Goal: Task Accomplishment & Management: Complete application form

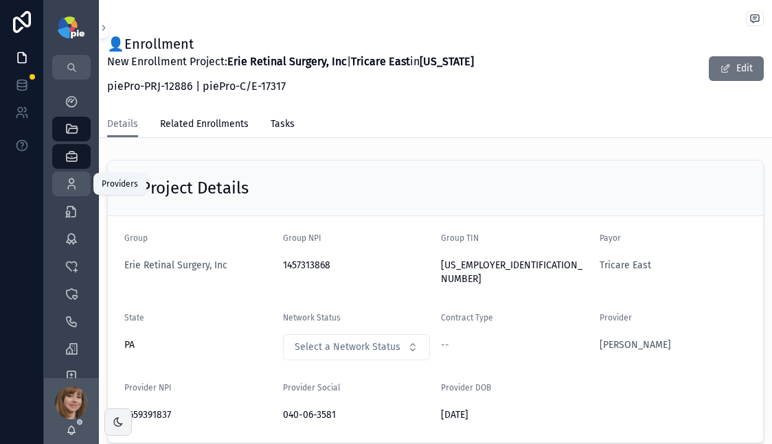
click at [78, 179] on icon "scrollable content" at bounding box center [72, 184] width 14 height 14
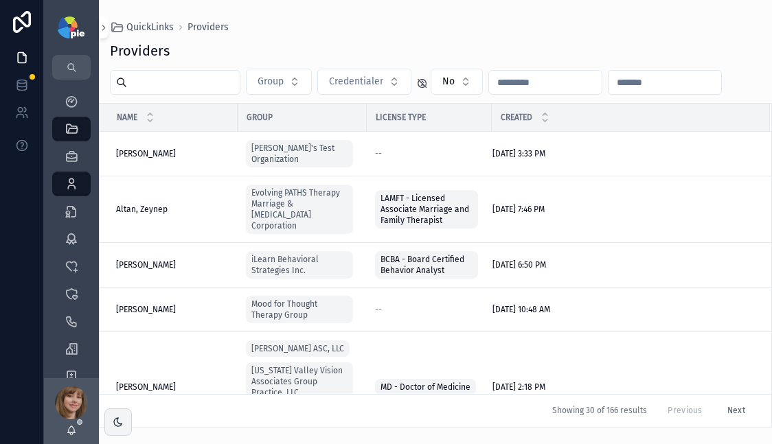
drag, startPoint x: 181, startPoint y: 83, endPoint x: 207, endPoint y: 84, distance: 26.1
click at [182, 83] on input "scrollable content" at bounding box center [183, 82] width 113 height 19
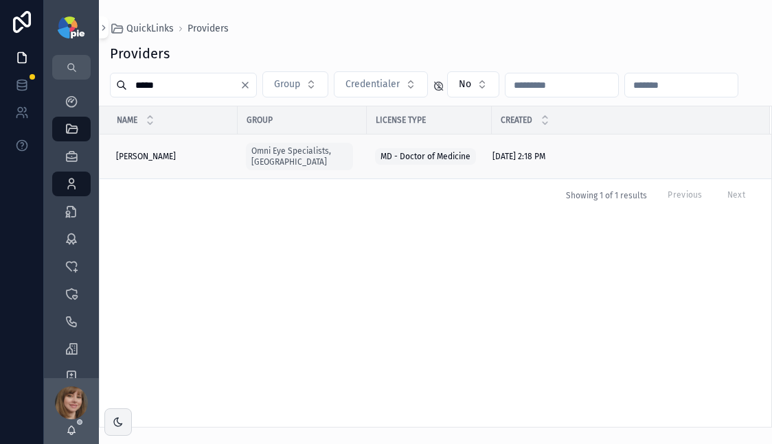
type input "*****"
click at [199, 151] on div "Gupta, Reena Gupta, Reena" at bounding box center [172, 156] width 113 height 11
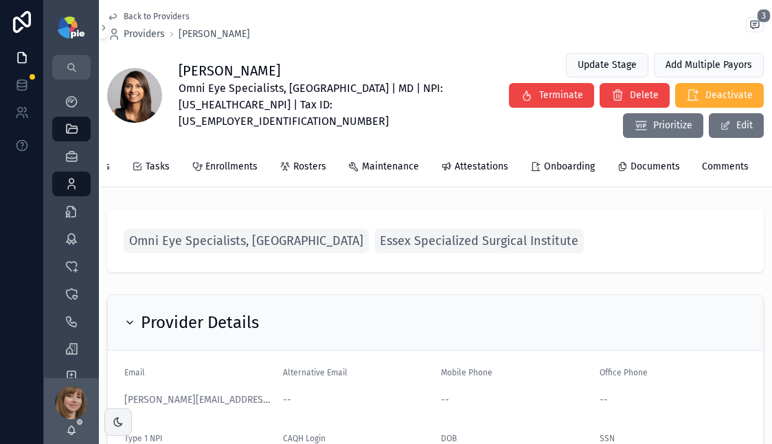
scroll to position [0, 331]
click at [455, 160] on span "Attestations" at bounding box center [478, 167] width 54 height 14
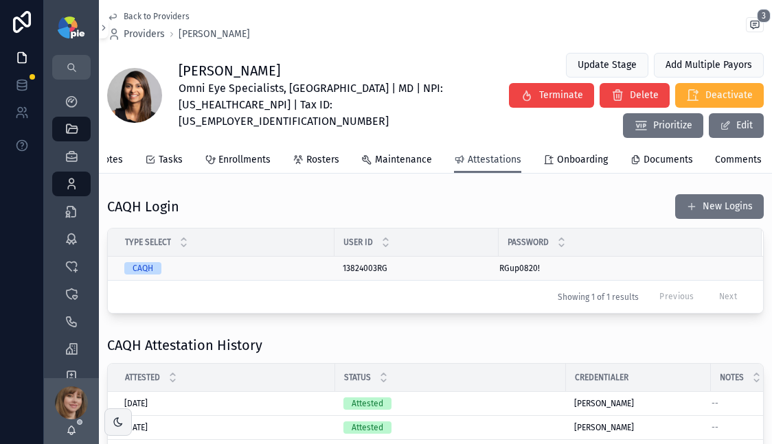
scroll to position [61, 0]
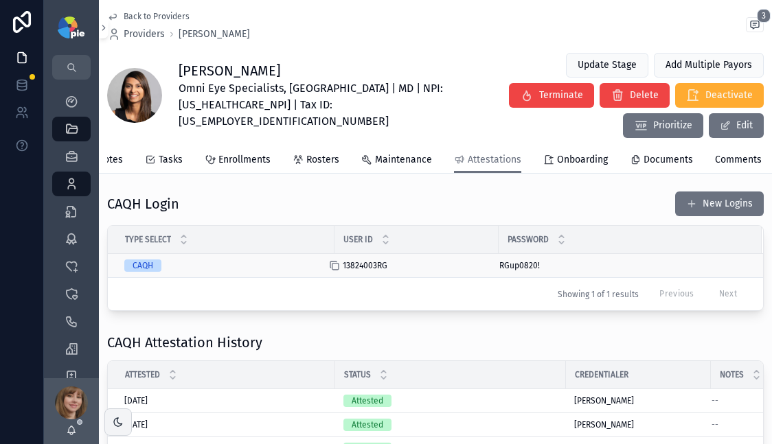
click at [332, 264] on icon "scrollable content" at bounding box center [335, 267] width 6 height 6
click at [492, 260] on icon "scrollable content" at bounding box center [490, 265] width 11 height 11
click at [336, 260] on icon "scrollable content" at bounding box center [334, 265] width 11 height 11
click at [497, 260] on div "scrollable content" at bounding box center [496, 265] width 22 height 11
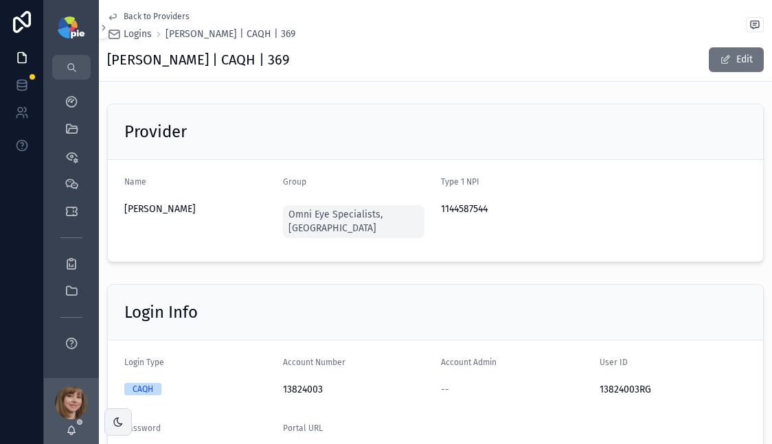
click at [142, 15] on span "Back to Providers" at bounding box center [157, 16] width 66 height 11
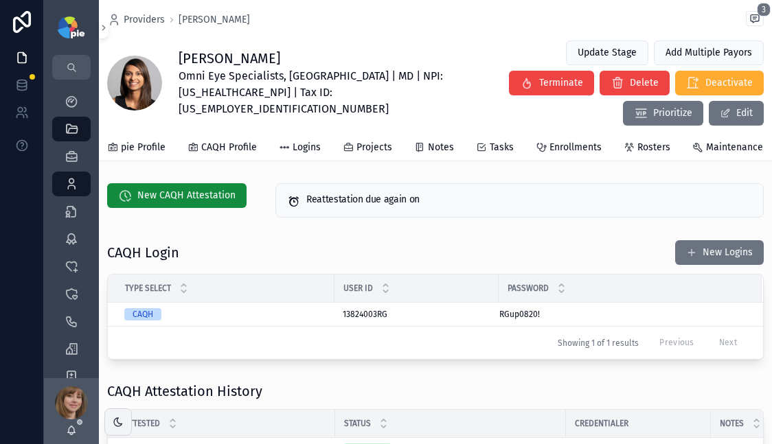
click at [326, 240] on div "CAQH Login New Logins" at bounding box center [435, 253] width 656 height 26
click at [185, 189] on span "New CAQH Attestation" at bounding box center [186, 196] width 98 height 14
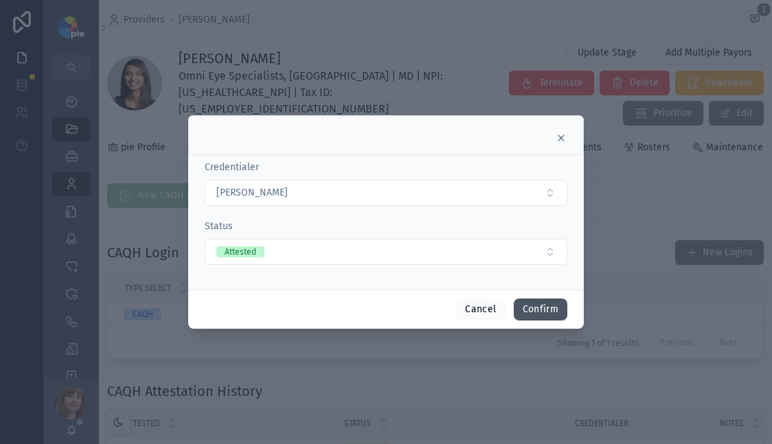
click at [532, 304] on button "Confirm" at bounding box center [541, 310] width 54 height 22
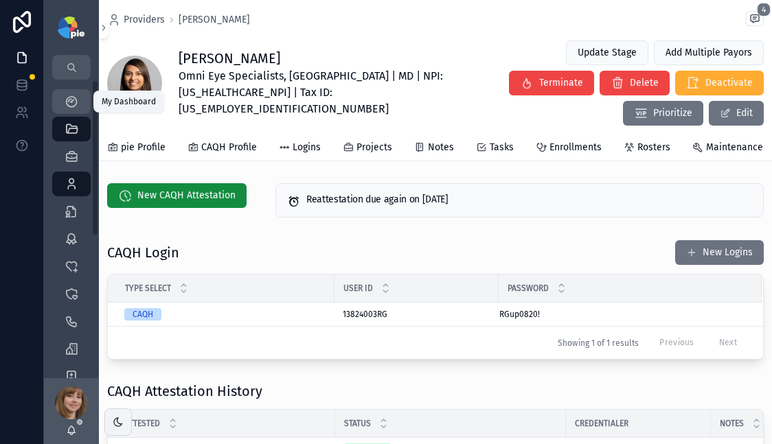
click at [67, 106] on icon "scrollable content" at bounding box center [72, 102] width 14 height 14
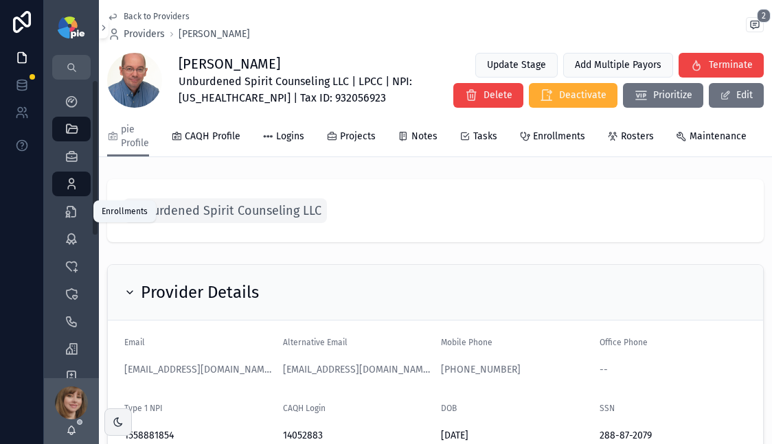
scroll to position [116, 0]
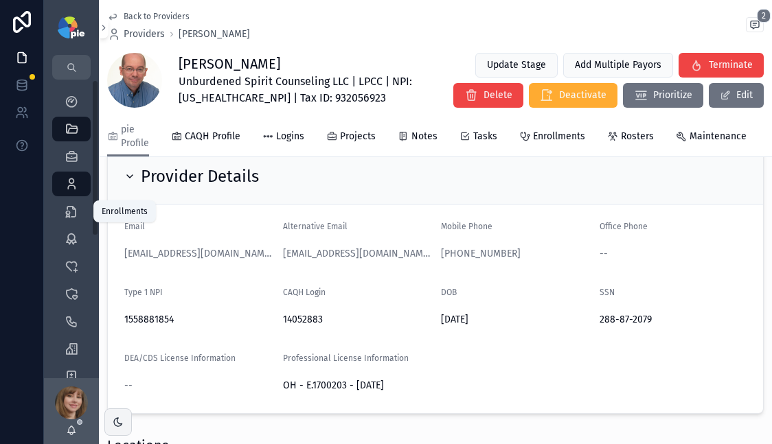
click at [66, 194] on div "Providers 298" at bounding box center [71, 184] width 22 height 22
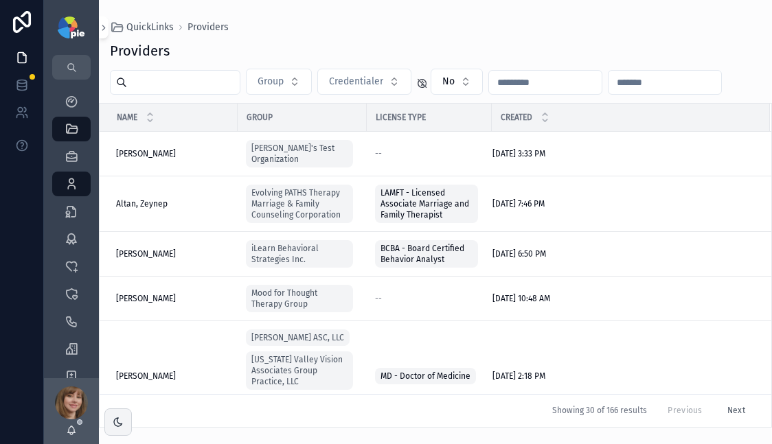
click at [151, 82] on input "scrollable content" at bounding box center [183, 82] width 113 height 19
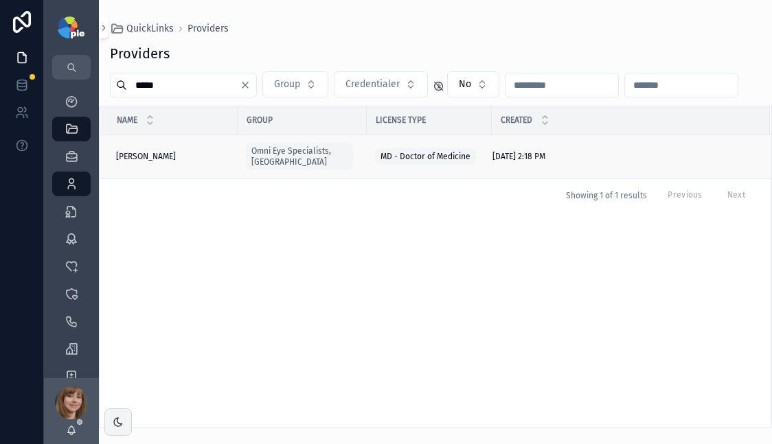
type input "*****"
click at [154, 151] on span "Gupta, Reena" at bounding box center [146, 156] width 60 height 11
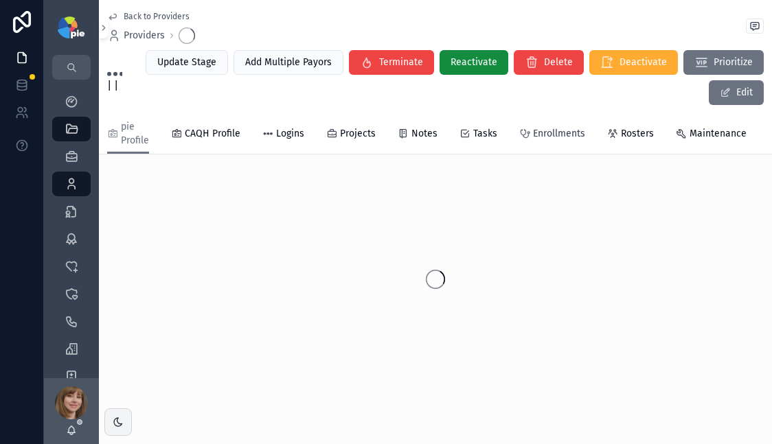
click at [543, 132] on span "Enrollments" at bounding box center [559, 134] width 52 height 14
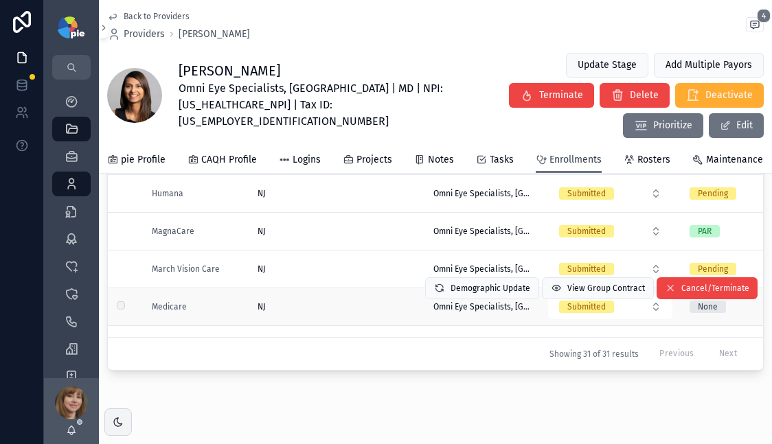
scroll to position [549, 0]
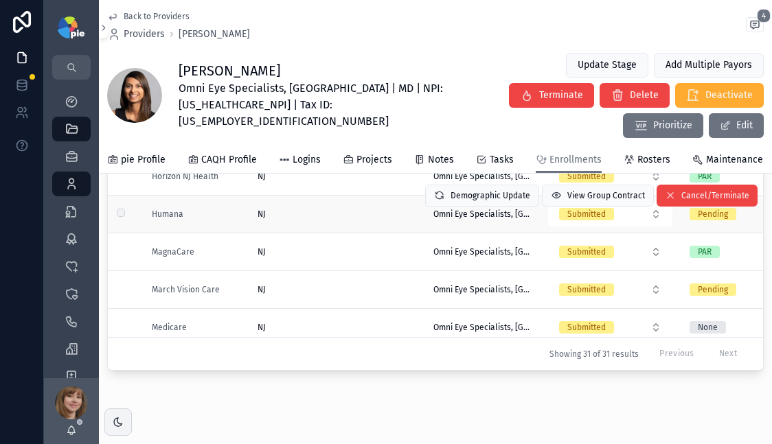
click at [323, 209] on div "NJ NJ" at bounding box center [336, 214] width 159 height 11
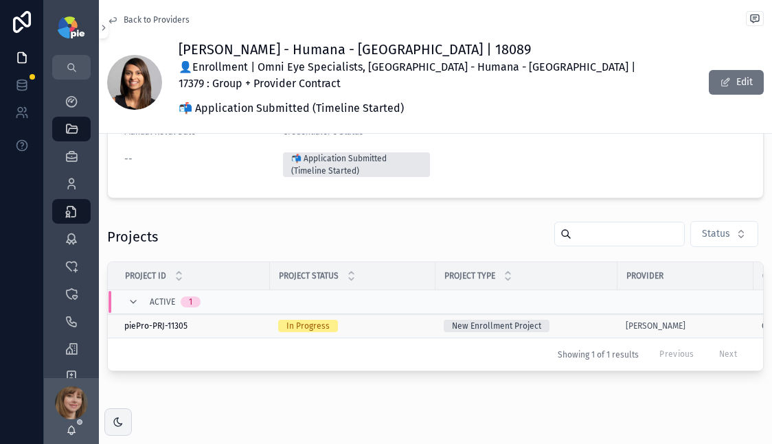
scroll to position [227, 0]
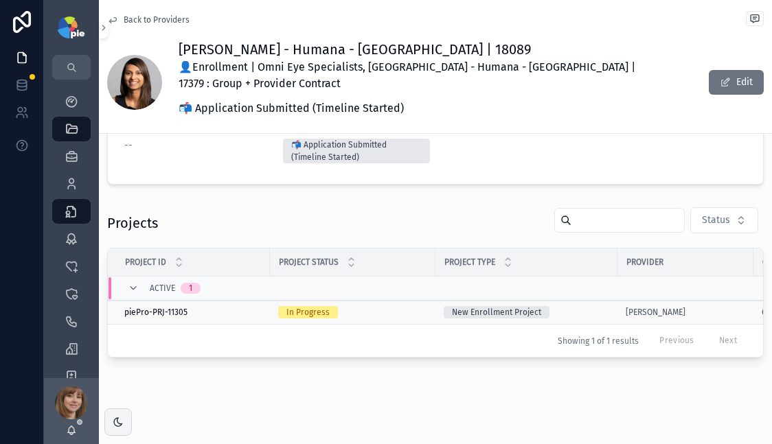
click at [416, 306] on div "In Progress" at bounding box center [352, 312] width 149 height 12
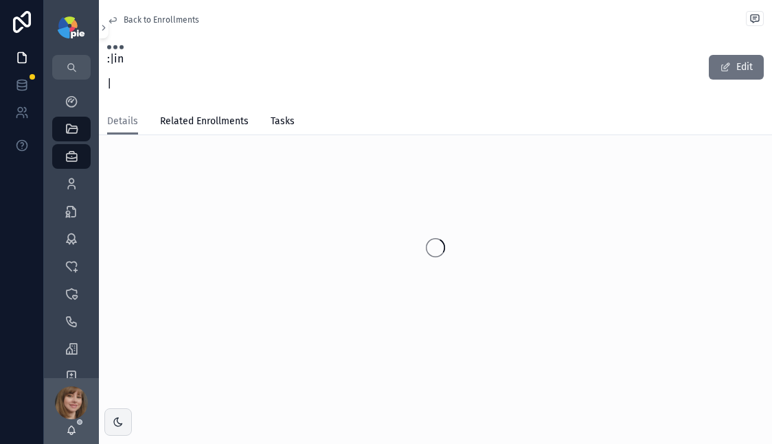
scroll to position [12, 0]
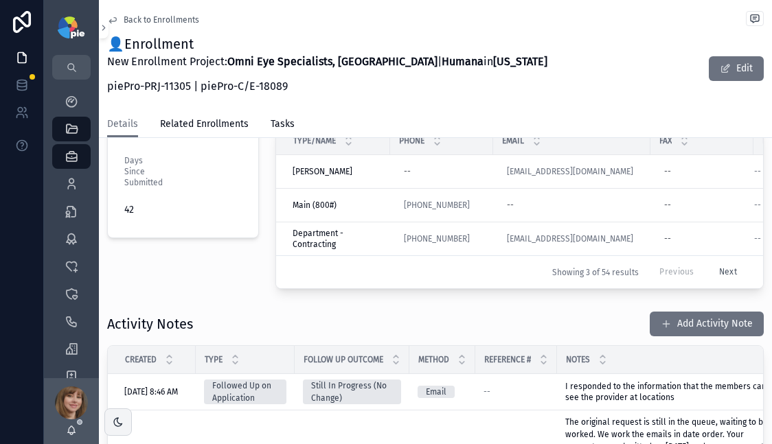
scroll to position [393, 0]
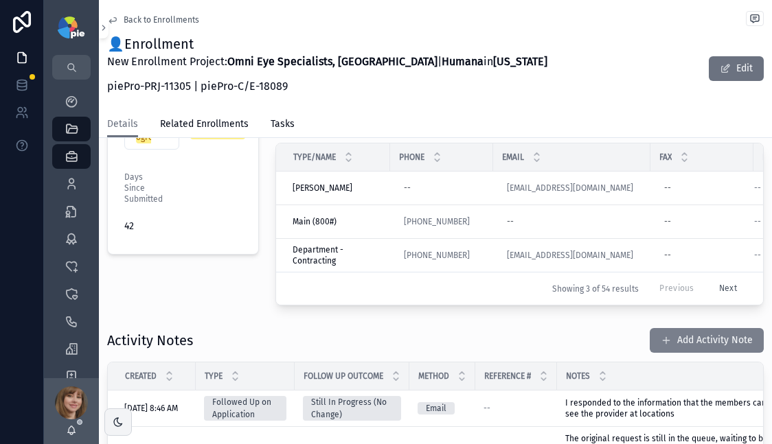
click at [705, 340] on button "Add Activity Note" at bounding box center [706, 340] width 114 height 25
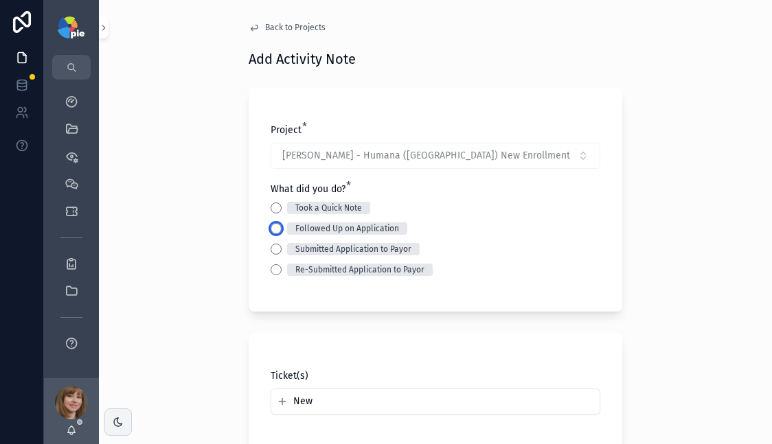
click at [270, 228] on button "Followed Up on Application" at bounding box center [275, 228] width 11 height 11
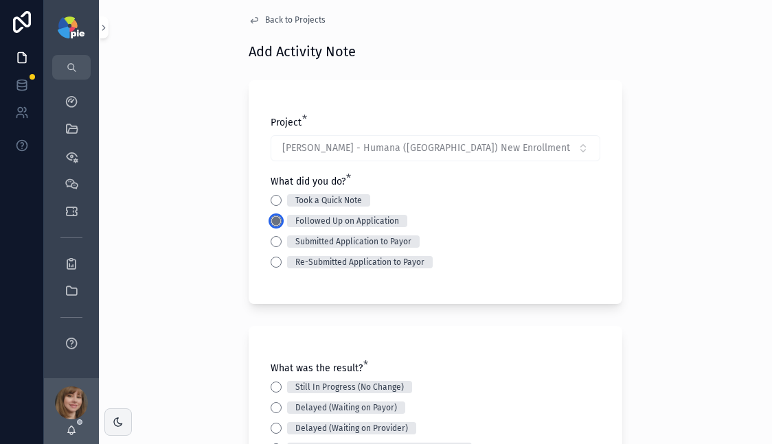
scroll to position [118, 0]
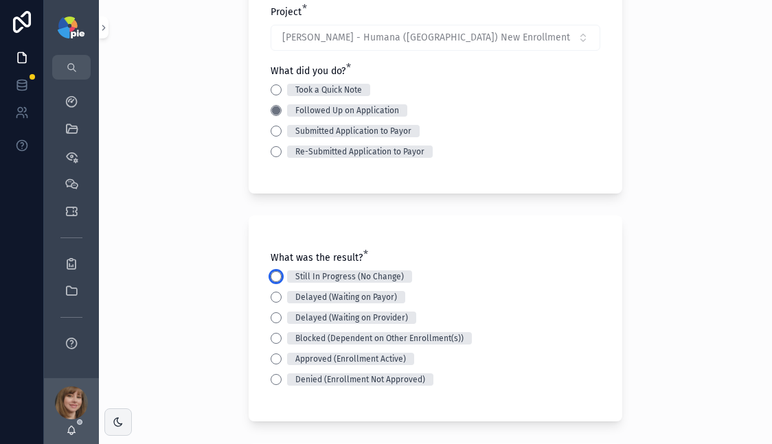
click at [273, 275] on button "Still In Progress (No Change)" at bounding box center [275, 276] width 11 height 11
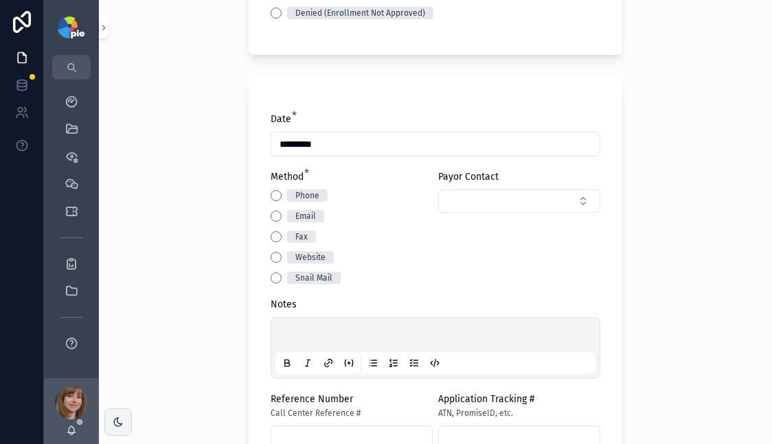
scroll to position [507, 0]
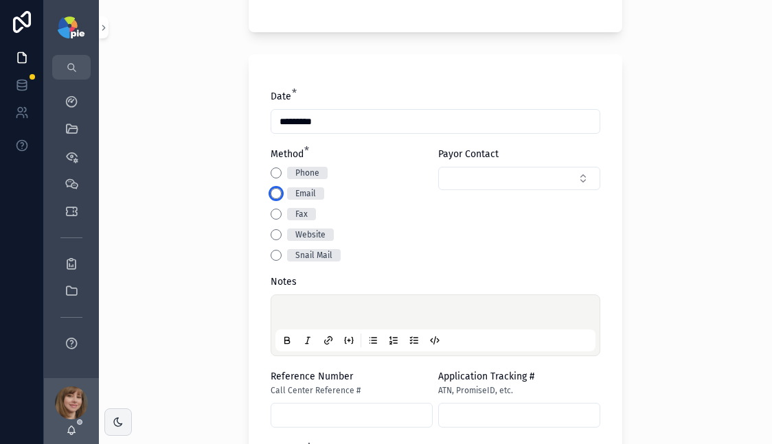
click at [270, 190] on button "Email" at bounding box center [275, 193] width 11 height 11
click at [305, 316] on p "scrollable content" at bounding box center [438, 315] width 320 height 14
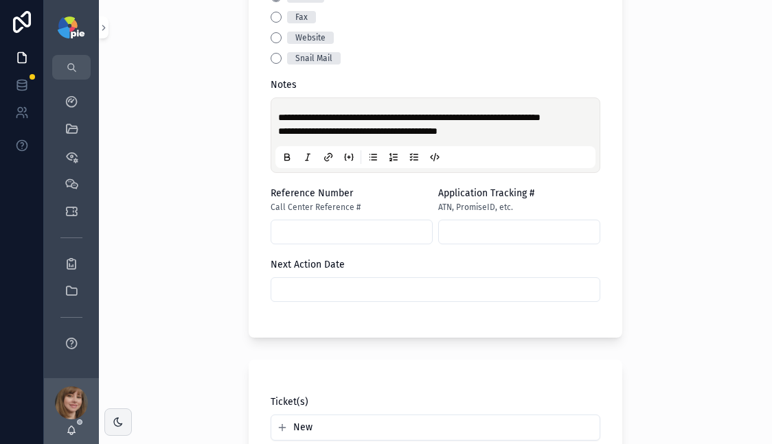
scroll to position [706, 0]
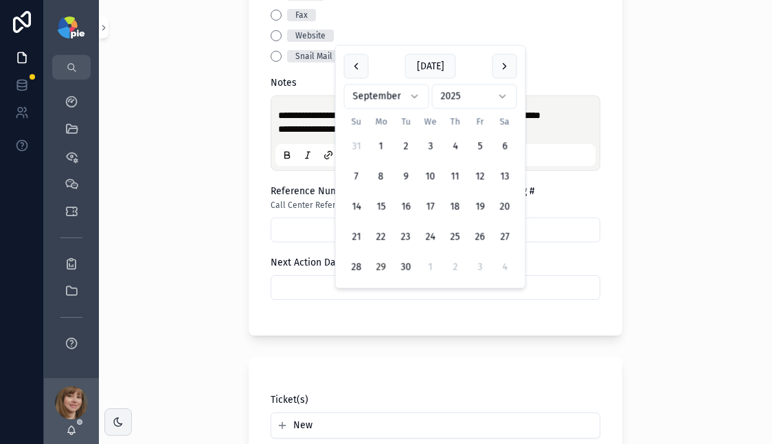
click at [326, 297] on input "scrollable content" at bounding box center [435, 287] width 328 height 19
click at [503, 69] on button "scrollable content" at bounding box center [504, 66] width 25 height 25
click at [427, 234] on button "22" at bounding box center [430, 237] width 25 height 25
type input "**********"
click at [159, 240] on div "**********" at bounding box center [435, 222] width 673 height 444
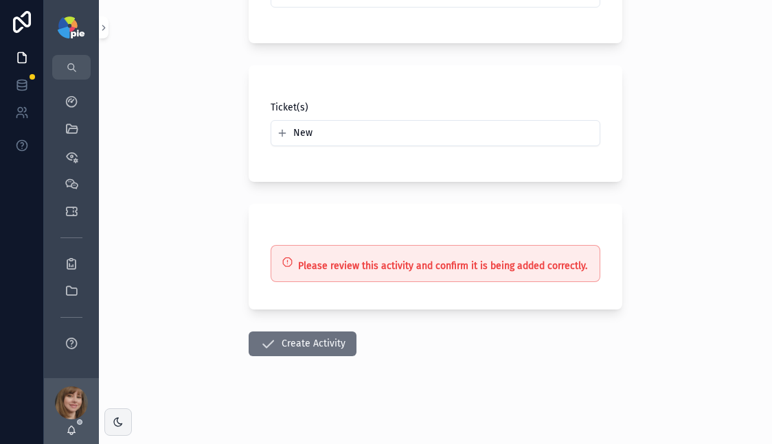
scroll to position [1013, 0]
click at [284, 345] on button "Create Activity" at bounding box center [303, 344] width 108 height 25
